Goal: Find contact information: Find contact information

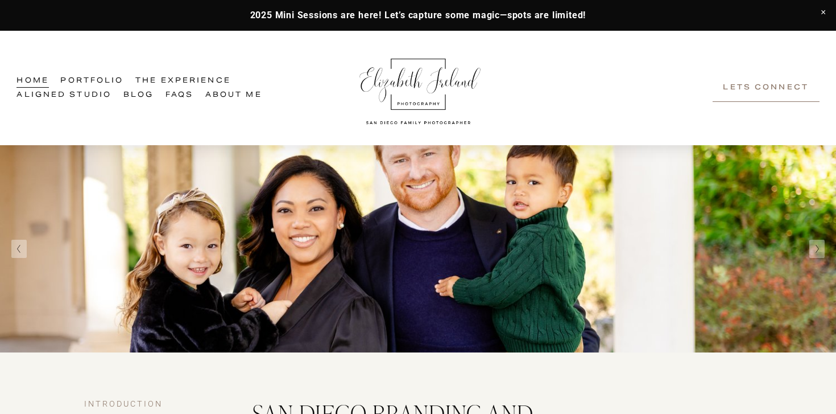
click at [85, 81] on link "Portfolio" at bounding box center [91, 81] width 63 height 14
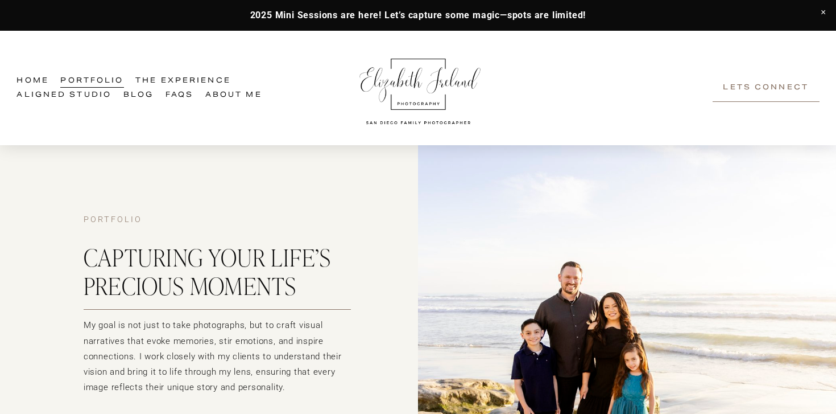
click at [40, 79] on link "Home" at bounding box center [32, 81] width 32 height 14
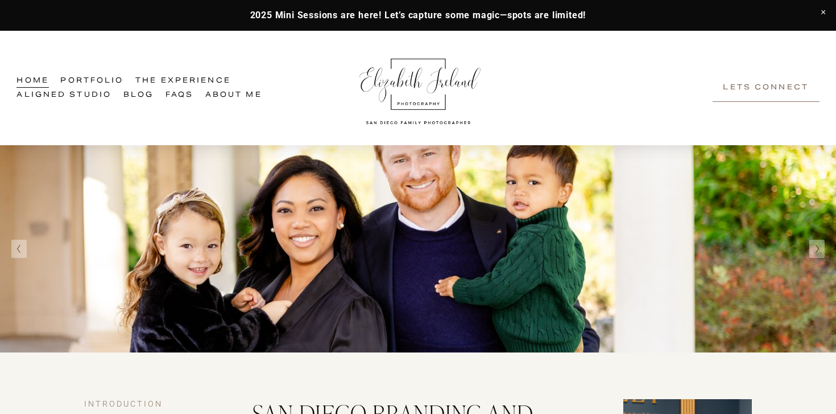
click at [807, 89] on link "Lets Connect" at bounding box center [766, 88] width 107 height 28
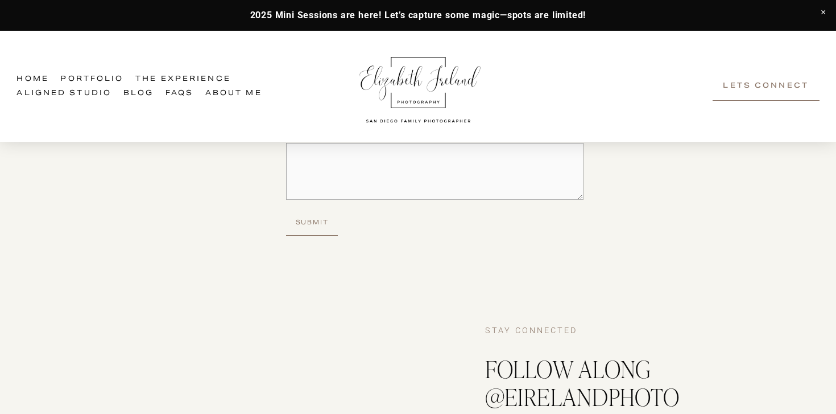
scroll to position [908, 0]
